Goal: Task Accomplishment & Management: Use online tool/utility

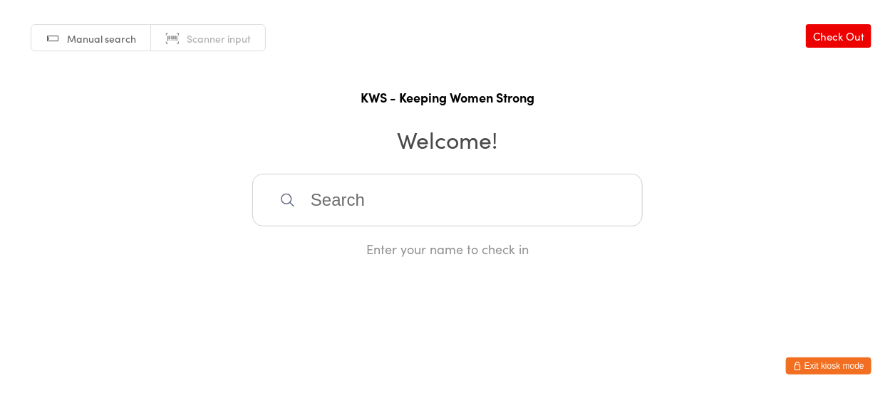
drag, startPoint x: 0, startPoint y: 0, endPoint x: 408, endPoint y: 211, distance: 459.6
click at [408, 211] on input "search" at bounding box center [447, 200] width 391 height 53
type input "f"
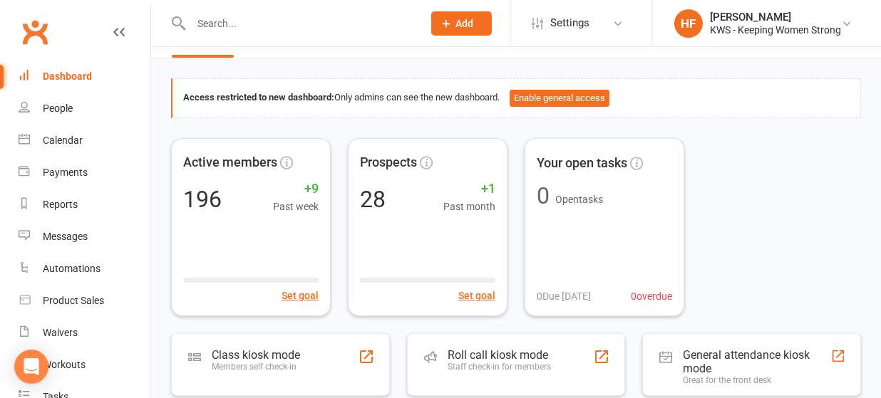
scroll to position [95, 0]
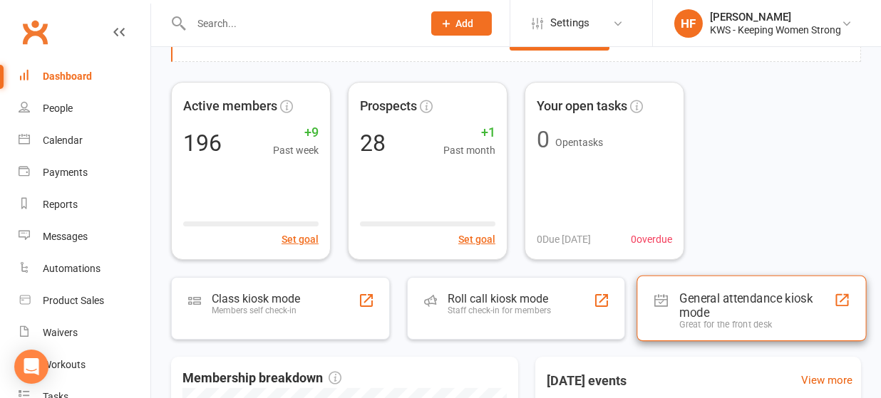
click at [711, 299] on div "General attendance kiosk mode" at bounding box center [757, 305] width 155 height 29
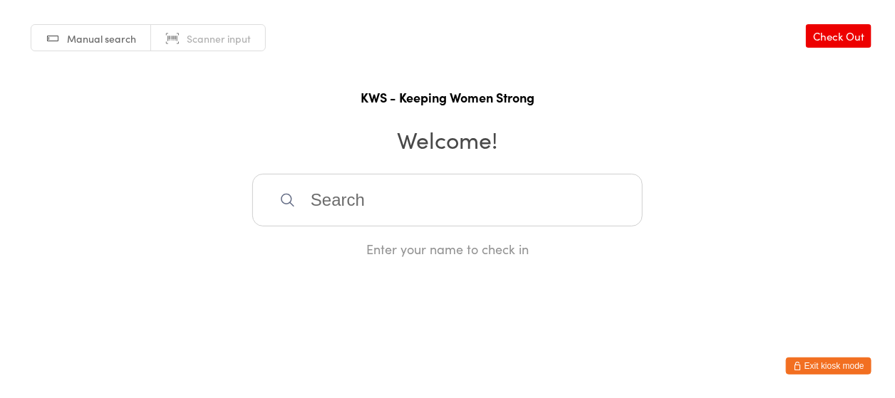
click at [334, 198] on input "search" at bounding box center [447, 200] width 391 height 53
click at [0, 215] on div "Manual search Scanner input Check Out KWS - Keeping Women Strong Welcome! Enter…" at bounding box center [447, 129] width 895 height 258
drag, startPoint x: 309, startPoint y: 202, endPoint x: 301, endPoint y: 189, distance: 14.7
click at [309, 202] on input "search" at bounding box center [447, 200] width 391 height 53
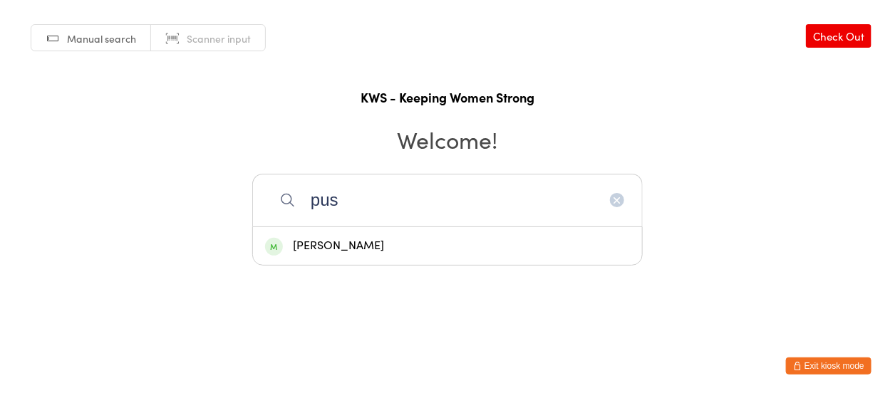
type input "pus"
click at [327, 239] on div "[PERSON_NAME]" at bounding box center [447, 246] width 365 height 19
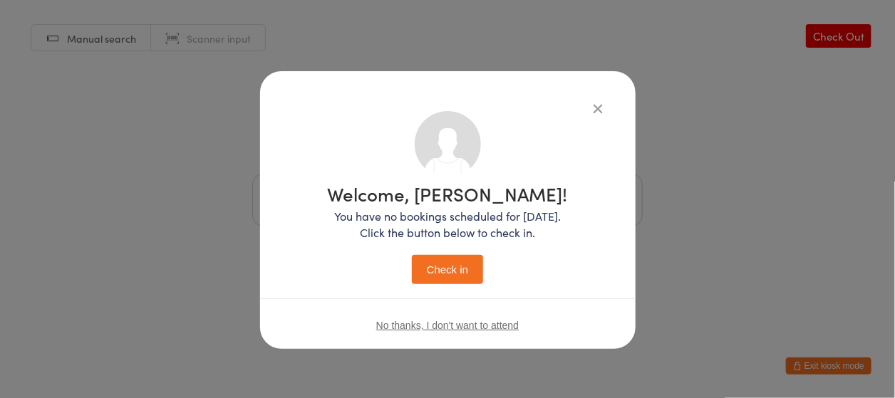
click at [426, 265] on button "Check in" at bounding box center [447, 269] width 71 height 29
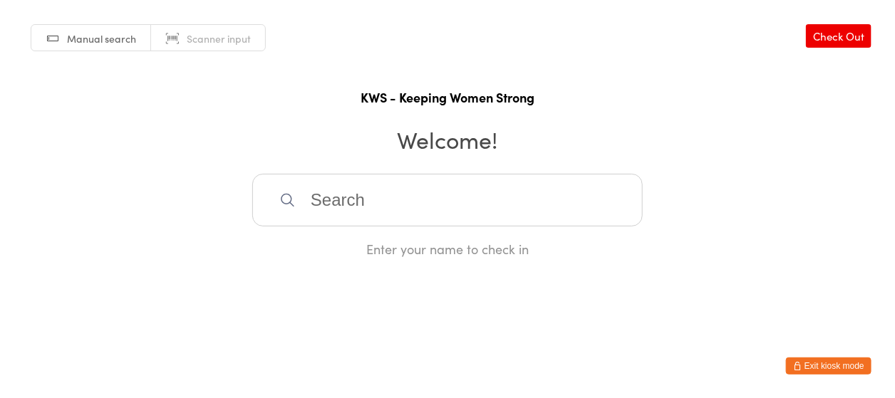
click at [373, 237] on div "Enter your name to check in" at bounding box center [447, 216] width 391 height 84
click at [325, 207] on input "search" at bounding box center [447, 200] width 391 height 53
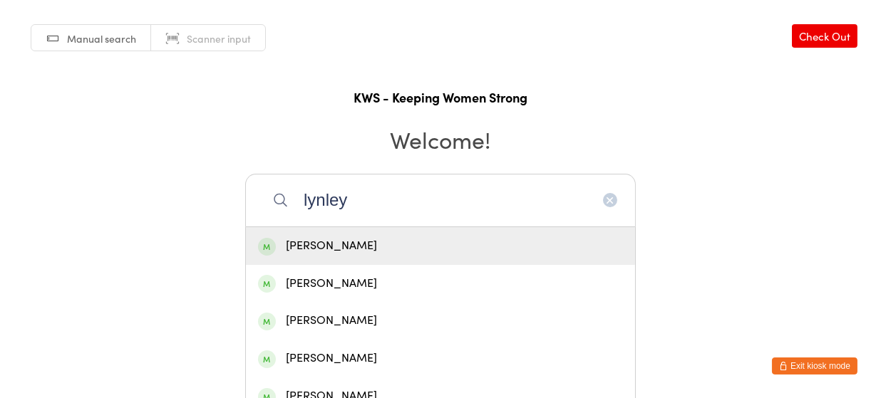
type input "lynley"
click at [313, 242] on div "[PERSON_NAME]" at bounding box center [440, 246] width 365 height 19
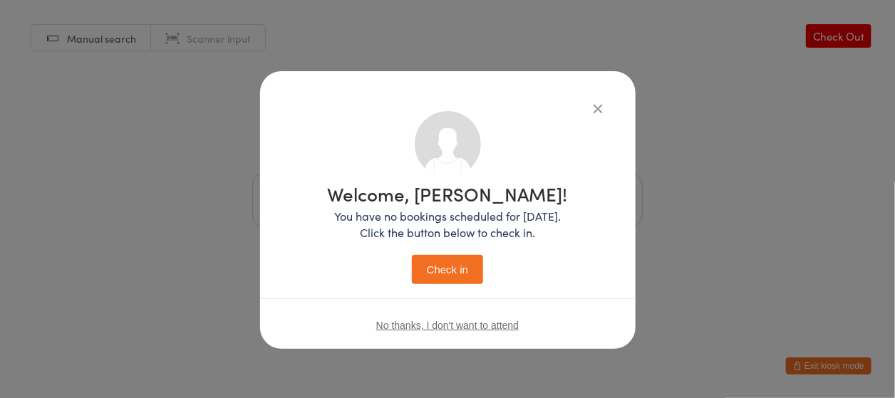
click at [435, 264] on button "Check in" at bounding box center [447, 269] width 71 height 29
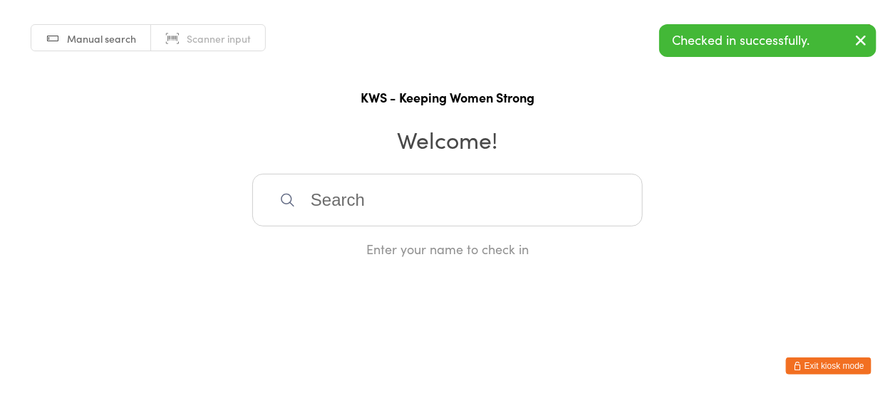
click at [150, 103] on h1 "KWS - Keeping Women Strong" at bounding box center [447, 97] width 867 height 18
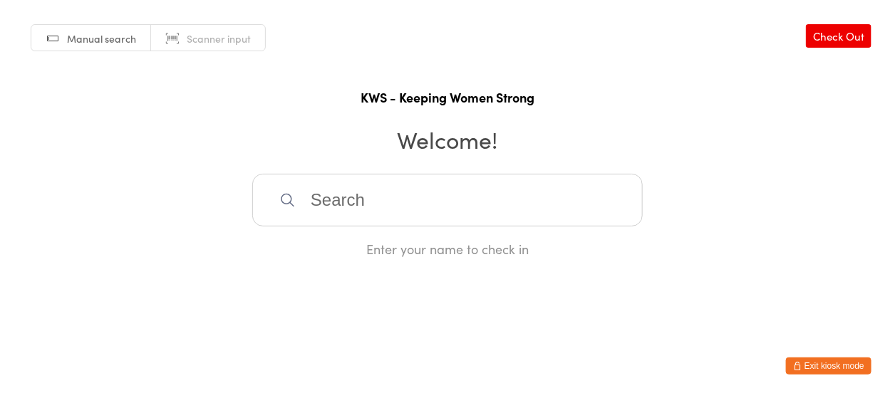
click at [370, 195] on input "search" at bounding box center [447, 200] width 391 height 53
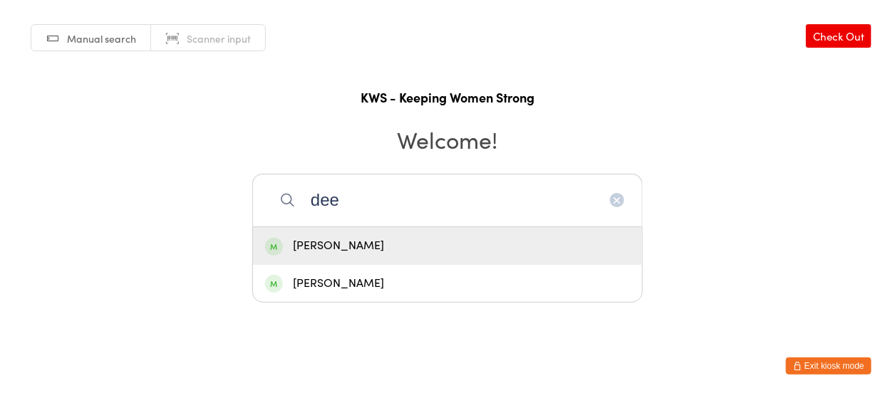
type input "dee"
click at [363, 237] on div "[PERSON_NAME]" at bounding box center [447, 246] width 365 height 19
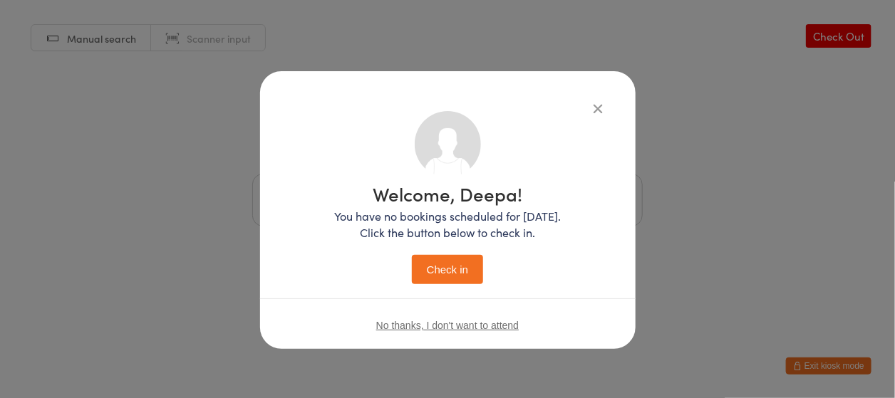
click at [455, 275] on button "Check in" at bounding box center [447, 269] width 71 height 29
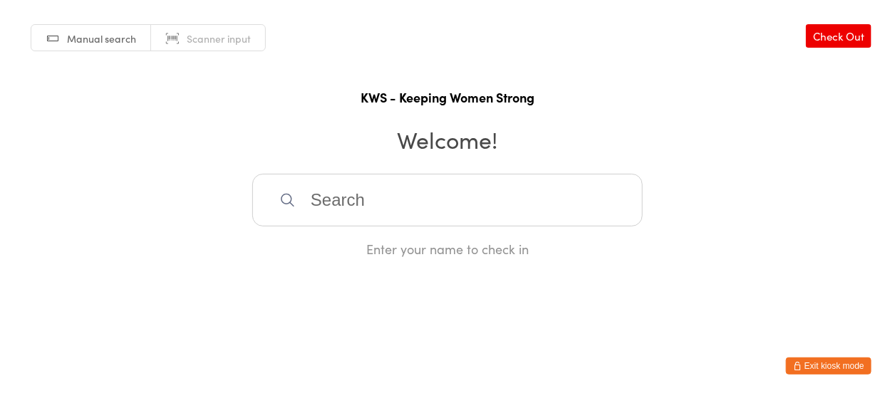
click at [331, 200] on input "search" at bounding box center [447, 200] width 391 height 53
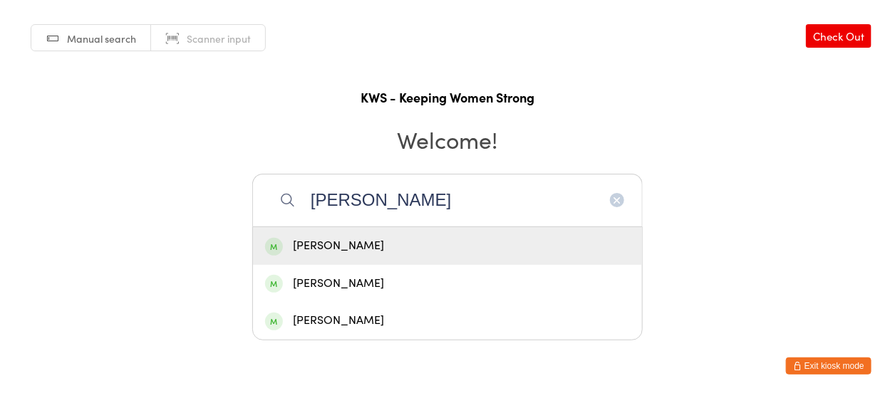
type input "[PERSON_NAME]"
click at [332, 247] on div "[PERSON_NAME]" at bounding box center [447, 246] width 365 height 19
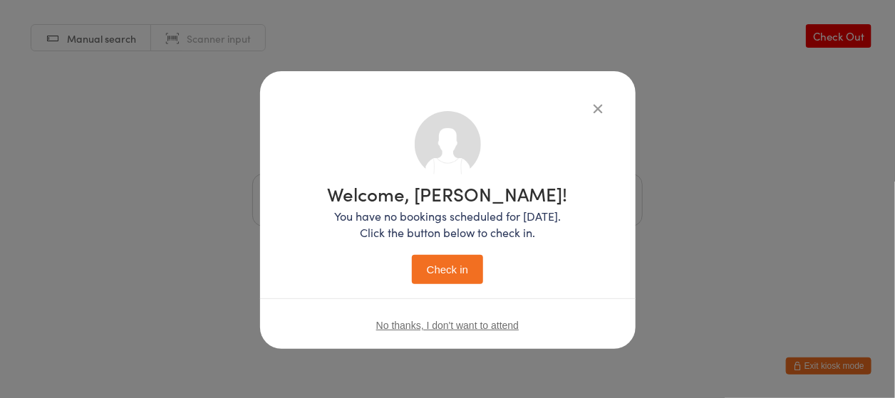
click at [440, 268] on button "Check in" at bounding box center [447, 269] width 71 height 29
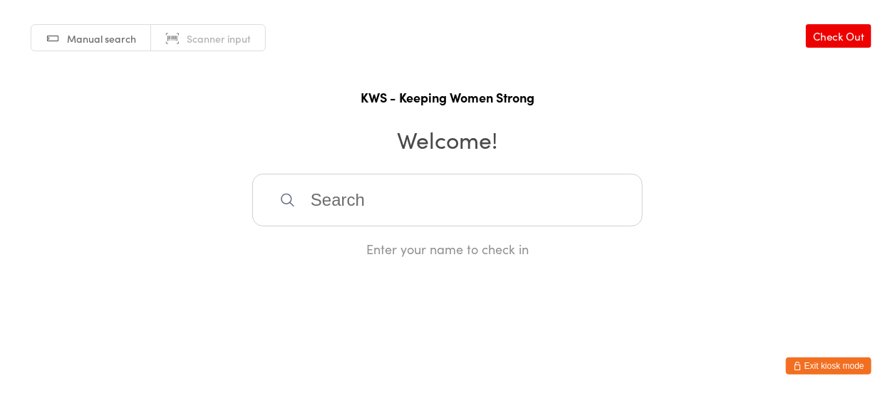
click at [348, 204] on input "search" at bounding box center [447, 200] width 391 height 53
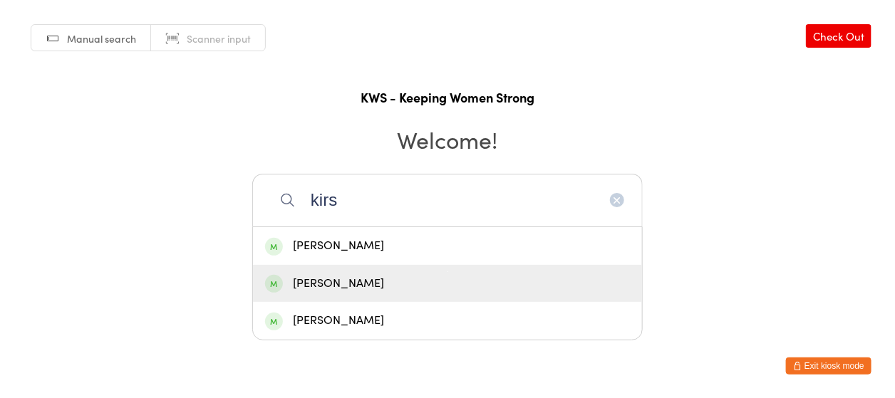
type input "kirs"
click at [337, 286] on div "[PERSON_NAME]" at bounding box center [447, 283] width 365 height 19
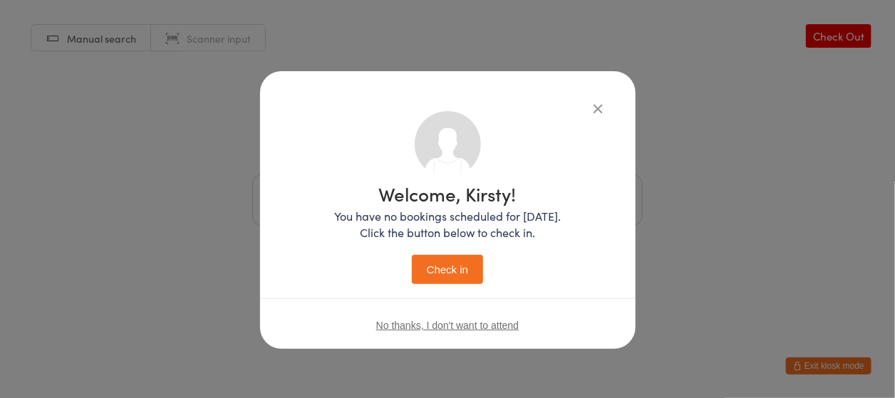
click at [449, 274] on button "Check in" at bounding box center [447, 269] width 71 height 29
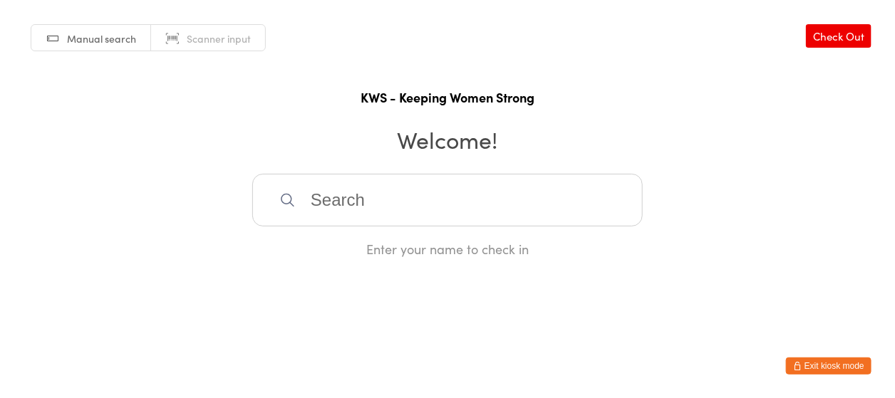
click at [314, 197] on input "search" at bounding box center [447, 200] width 391 height 53
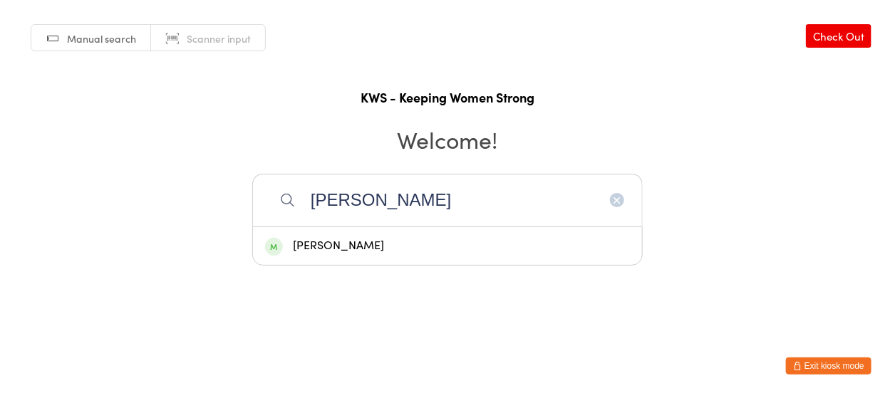
type input "[PERSON_NAME]"
click at [331, 250] on div "[PERSON_NAME]" at bounding box center [447, 246] width 365 height 19
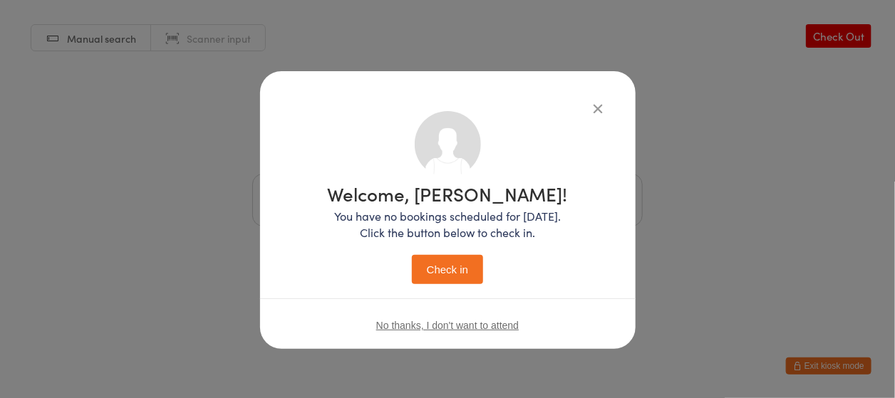
click at [441, 280] on button "Check in" at bounding box center [447, 269] width 71 height 29
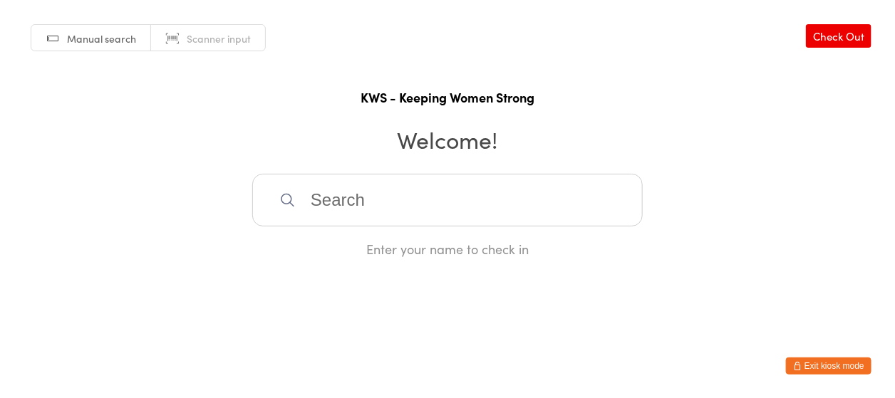
click at [345, 212] on input "search" at bounding box center [447, 200] width 391 height 53
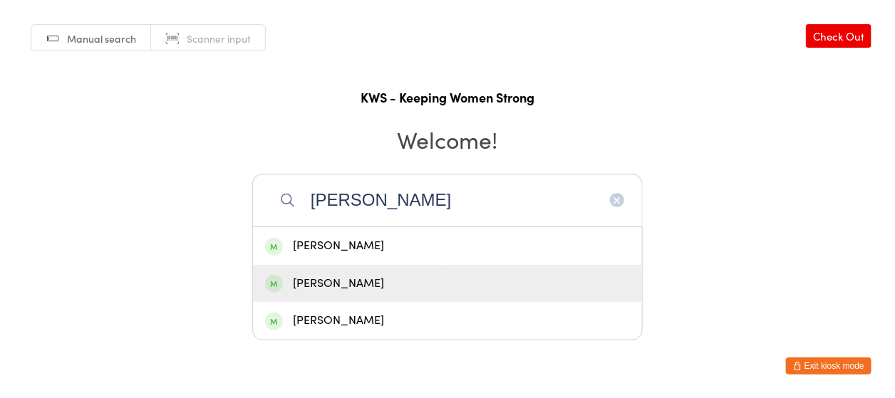
type input "[PERSON_NAME]"
click at [336, 274] on div "[PERSON_NAME]" at bounding box center [447, 283] width 365 height 19
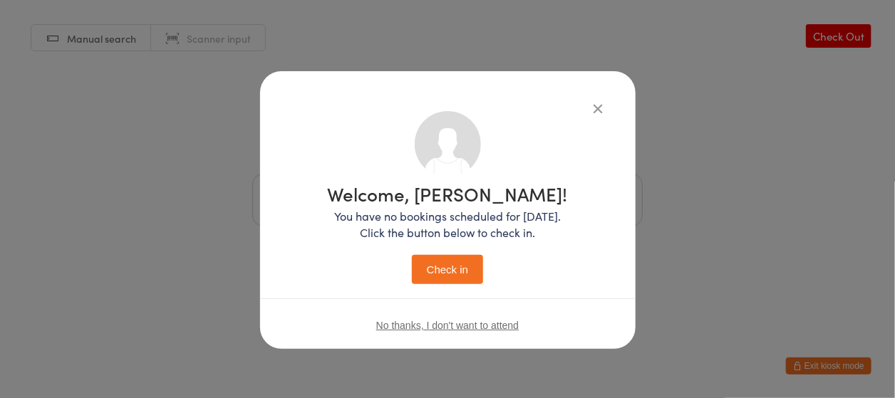
click at [428, 257] on button "Check in" at bounding box center [447, 269] width 71 height 29
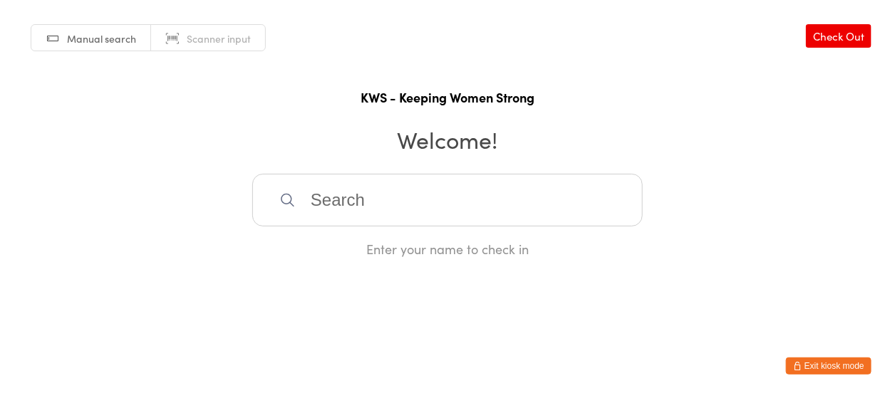
click at [362, 196] on input "search" at bounding box center [447, 200] width 391 height 53
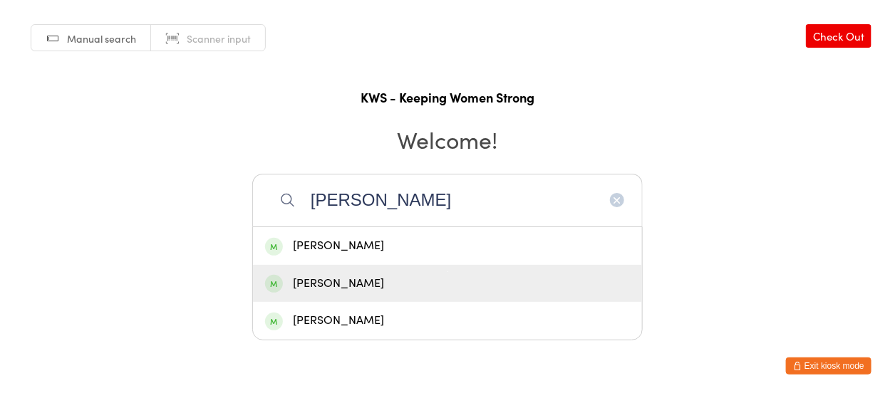
type input "[PERSON_NAME]"
click at [319, 279] on div "[PERSON_NAME]" at bounding box center [447, 283] width 365 height 19
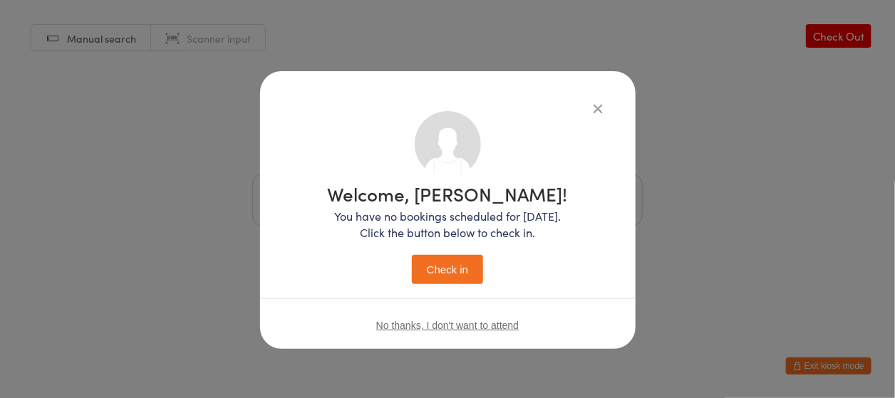
click at [440, 272] on button "Check in" at bounding box center [447, 269] width 71 height 29
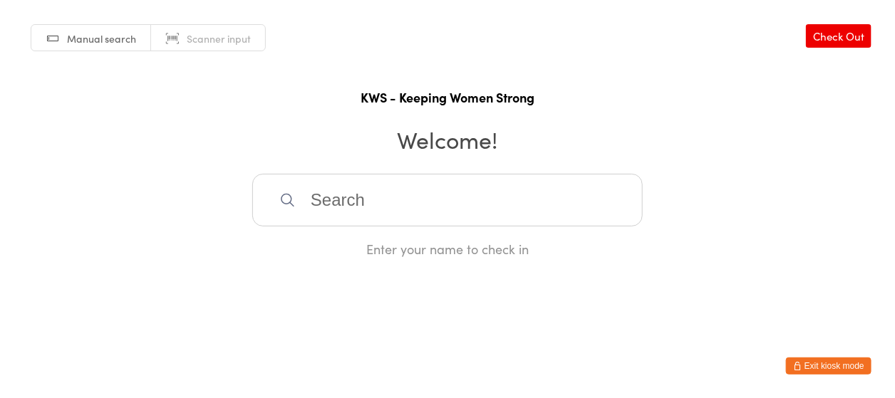
click at [429, 197] on input "search" at bounding box center [447, 200] width 391 height 53
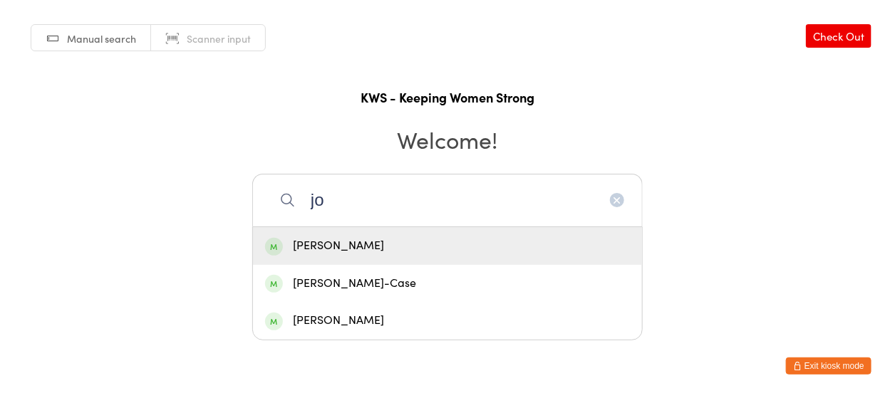
type input "jo"
click at [312, 249] on div "[PERSON_NAME]" at bounding box center [447, 246] width 365 height 19
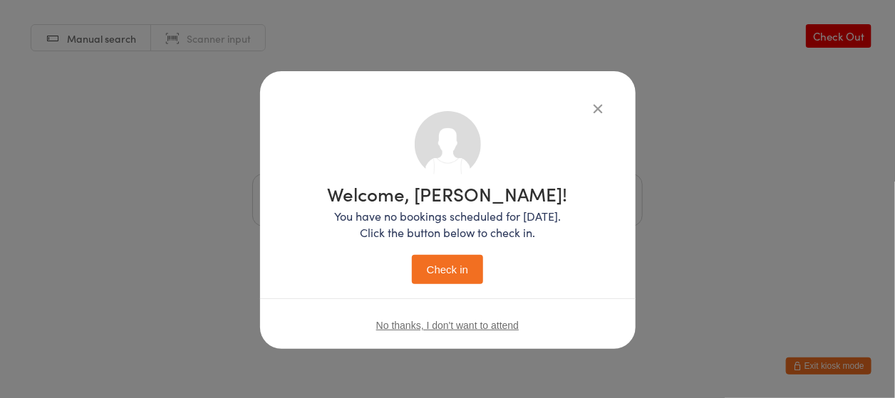
click at [430, 272] on button "Check in" at bounding box center [447, 269] width 71 height 29
